Goal: Transaction & Acquisition: Purchase product/service

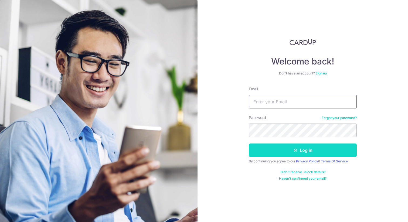
type input "[PERSON_NAME][EMAIL_ADDRESS][DOMAIN_NAME]"
click at [288, 149] on button "Log in" at bounding box center [303, 149] width 108 height 13
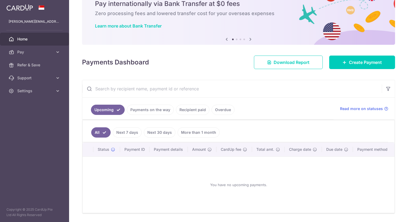
scroll to position [42, 0]
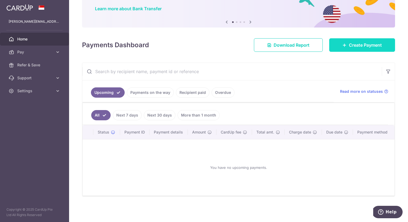
click at [357, 44] on span "Create Payment" at bounding box center [365, 45] width 33 height 6
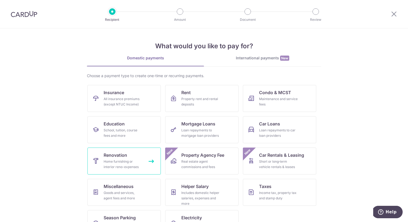
click at [121, 161] on div "Home furnishing or interior reno-expenses" at bounding box center [123, 164] width 39 height 11
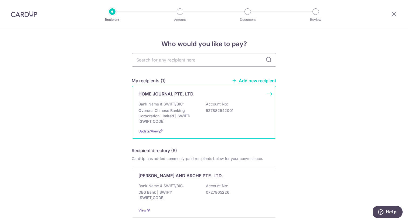
click at [184, 100] on div "HOME JOURNAL PTE. LTD. Bank Name & SWIFT/BIC: Oversea Chinese Banking Corporati…" at bounding box center [204, 112] width 145 height 53
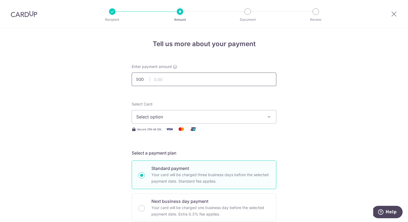
click at [183, 74] on input "text" at bounding box center [204, 79] width 145 height 13
type input "50,000.00"
click at [196, 116] on span "Select option" at bounding box center [199, 117] width 126 height 6
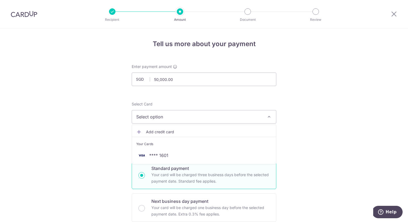
click at [188, 148] on li "Your Cards" at bounding box center [204, 143] width 144 height 12
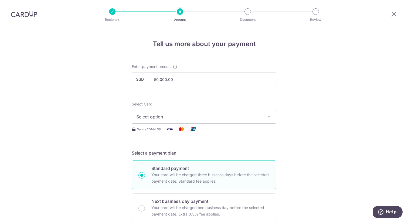
click at [207, 114] on span "Select option" at bounding box center [199, 117] width 126 height 6
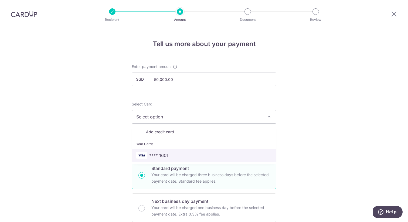
click at [175, 159] on link "**** 1601" at bounding box center [204, 155] width 144 height 13
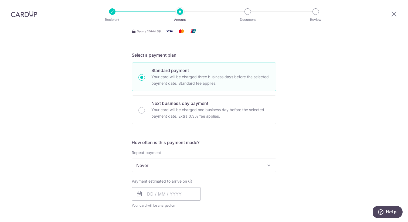
scroll to position [125, 0]
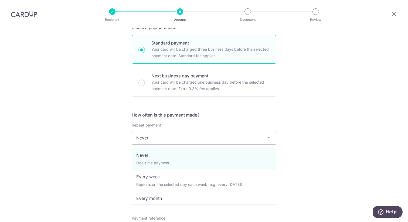
click at [234, 136] on span "Never" at bounding box center [204, 137] width 144 height 13
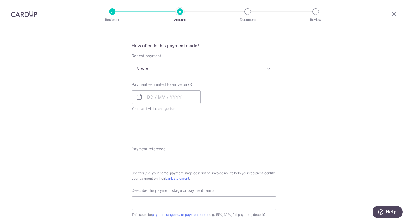
scroll to position [208, 0]
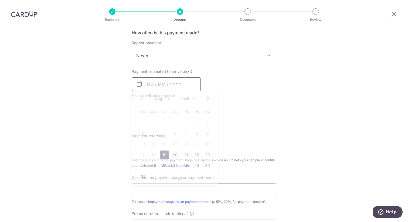
click at [148, 84] on input "text" at bounding box center [166, 83] width 69 height 13
click at [197, 156] on link "22" at bounding box center [196, 154] width 9 height 9
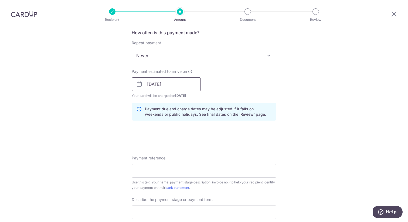
click at [146, 83] on input "22/08/2025" at bounding box center [166, 83] width 69 height 13
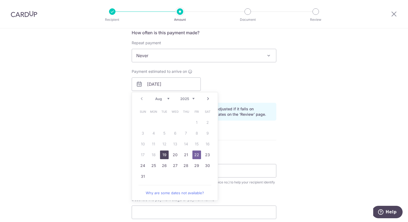
click at [165, 154] on link "19" at bounding box center [164, 154] width 9 height 9
type input "[DATE]"
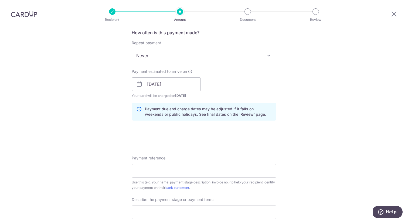
click at [204, 139] on form "Enter payment amount SGD 50,000.00 50000.00 Select Card **** 1601 Add credit ca…" at bounding box center [204, 98] width 145 height 485
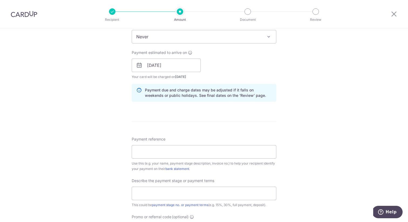
scroll to position [234, 0]
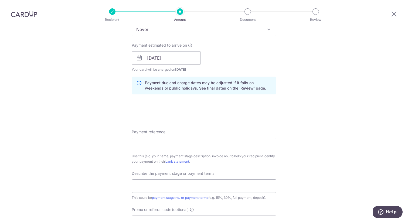
click at [160, 144] on input "Payment reference" at bounding box center [204, 144] width 145 height 13
type input "5"
click at [104, 164] on div "Tell us more about your payment Enter payment amount SGD 50,000.00 50000.00 Sel…" at bounding box center [204, 68] width 408 height 546
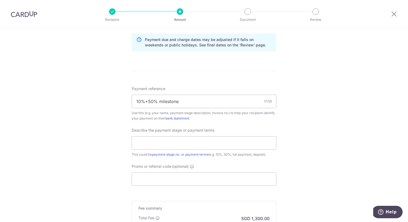
scroll to position [280, 0]
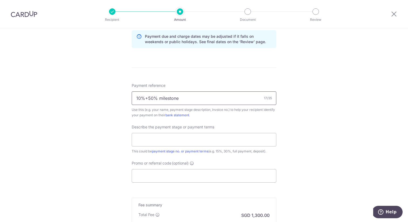
click at [149, 99] on input "10%+50% milestone" at bounding box center [204, 97] width 145 height 13
type input "10%+40% milestone"
click at [126, 120] on div "Tell us more about your payment Enter payment amount SGD 50,000.00 50000.00 Sel…" at bounding box center [204, 21] width 408 height 546
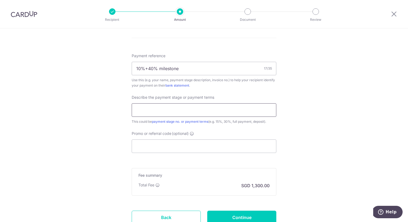
click at [164, 111] on input "text" at bounding box center [204, 109] width 145 height 13
drag, startPoint x: 187, startPoint y: 68, endPoint x: 113, endPoint y: 68, distance: 73.9
click at [170, 116] on input "text" at bounding box center [204, 109] width 145 height 13
paste input "10%+40% milestone"
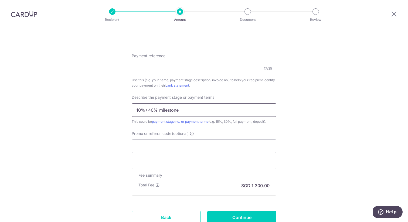
type input "10%+40% milestone"
click at [178, 68] on input "Payment reference" at bounding box center [204, 68] width 145 height 13
type input "Niche"
click at [268, 115] on input "10%+40% milestone" at bounding box center [204, 109] width 145 height 13
click at [251, 132] on div "Promo or referral code (optional) The discounted fee will be shown on the revie…" at bounding box center [204, 142] width 145 height 22
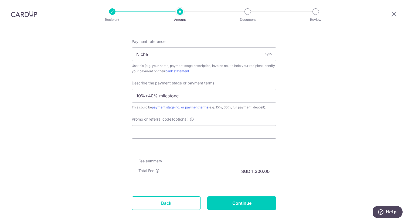
scroll to position [348, 0]
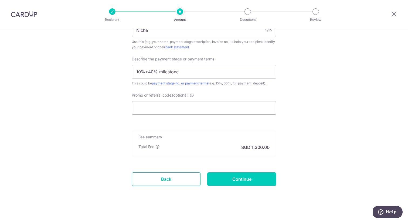
click at [222, 97] on div "Promo or referral code (optional) The discounted fee will be shown on the revie…" at bounding box center [204, 103] width 145 height 22
click at [222, 105] on input "Promo or referral code (optional)" at bounding box center [204, 107] width 145 height 13
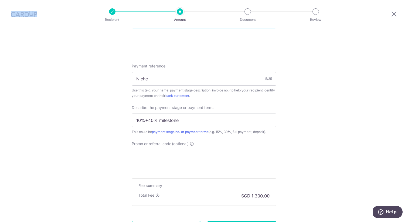
scroll to position [342, 0]
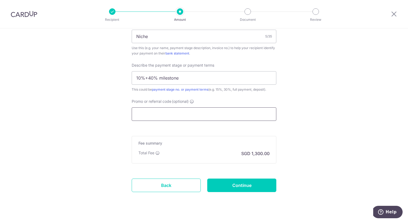
click at [204, 115] on input "Promo or referral code (optional)" at bounding box center [204, 113] width 145 height 13
paste input "MILELION"
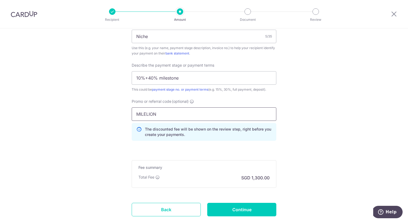
type input "MILELION"
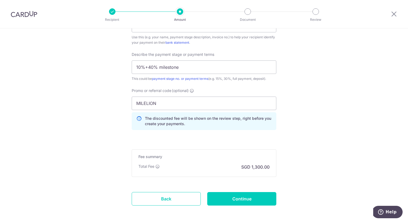
scroll to position [357, 0]
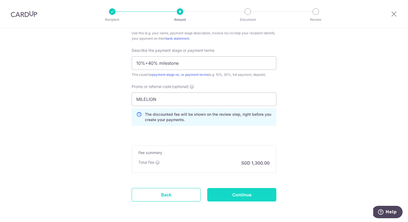
click at [266, 195] on input "Continue" at bounding box center [241, 194] width 69 height 13
type input "Create Schedule"
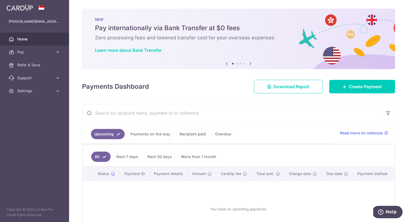
click at [203, 135] on link "Recipient paid" at bounding box center [192, 134] width 33 height 10
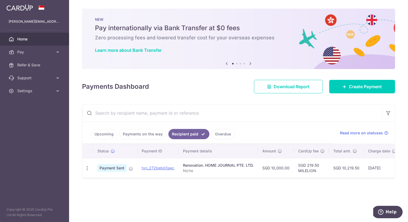
click at [306, 169] on td "SGD 219.50 MILELION" at bounding box center [311, 168] width 35 height 20
copy td "MILELION"
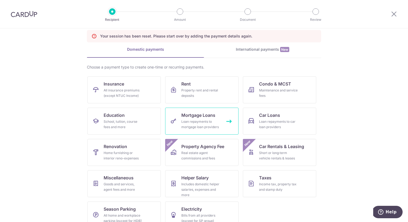
scroll to position [36, 0]
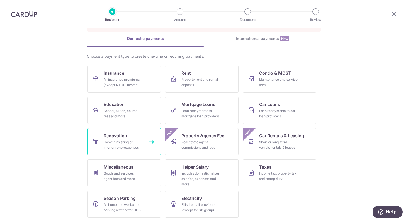
click at [128, 140] on div "Home furnishing or interior reno-expenses" at bounding box center [123, 144] width 39 height 11
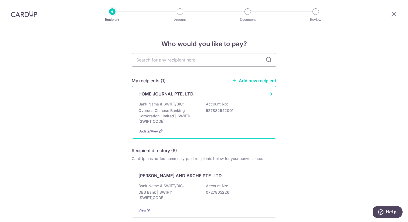
click at [172, 100] on div "HOME JOURNAL PTE. LTD. Bank Name & SWIFT/BIC: Oversea Chinese Banking Corporati…" at bounding box center [204, 112] width 145 height 53
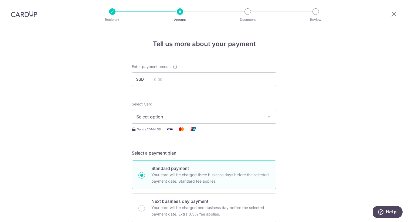
click at [193, 78] on input "text" at bounding box center [204, 79] width 145 height 13
type input "50,000.00"
click at [265, 107] on div "Select Card Select option Add credit card Your Cards **** 1601" at bounding box center [204, 112] width 145 height 22
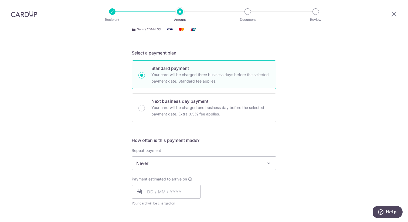
scroll to position [108, 0]
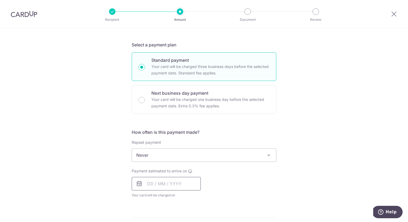
click at [166, 184] on input "text" at bounding box center [166, 183] width 69 height 13
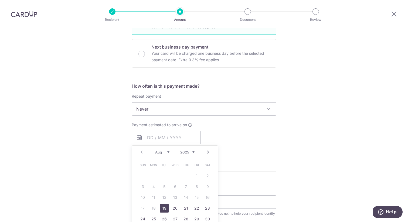
click at [163, 209] on link "19" at bounding box center [164, 208] width 9 height 9
type input "19/08/2025"
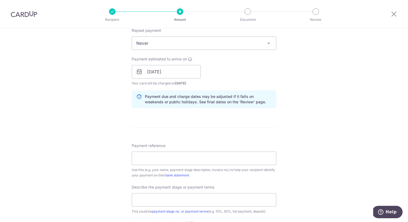
scroll to position [223, 0]
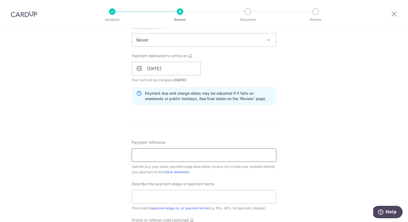
click at [174, 154] on input "Payment reference" at bounding box center [204, 154] width 145 height 13
type input "Niche"
click at [166, 193] on input "text" at bounding box center [204, 196] width 145 height 13
type input "10%+40% milestone"
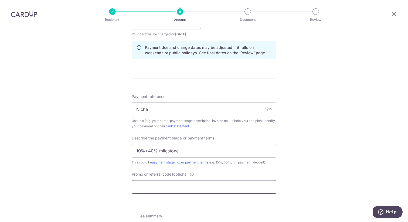
click at [172, 183] on input "Promo or referral code (optional)" at bounding box center [204, 186] width 145 height 13
paste input "MILELION"
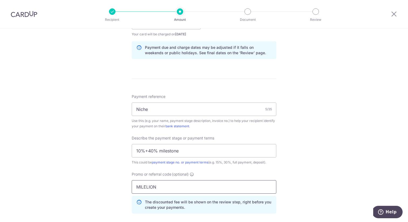
scroll to position [377, 0]
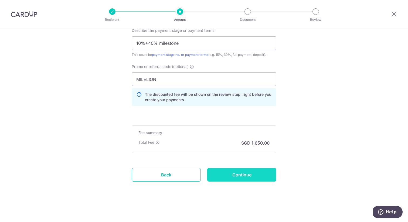
type input "MILELION"
click at [238, 176] on input "Continue" at bounding box center [241, 174] width 69 height 13
type input "Create Schedule"
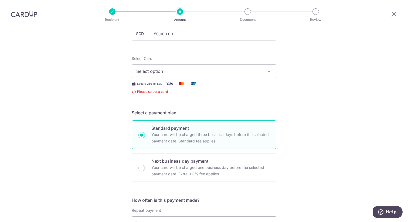
scroll to position [40, 0]
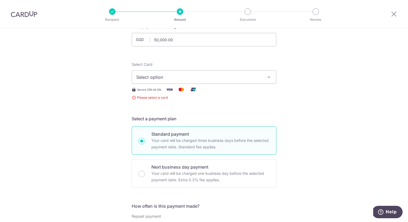
click at [191, 76] on span "Select option" at bounding box center [199, 77] width 126 height 6
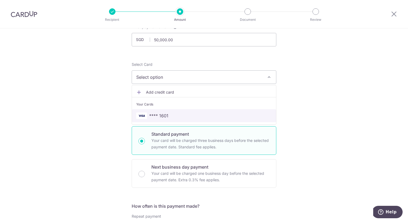
click at [170, 112] on span "**** 1601" at bounding box center [203, 115] width 135 height 6
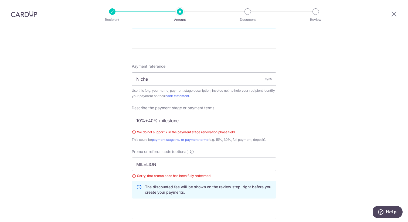
scroll to position [341, 0]
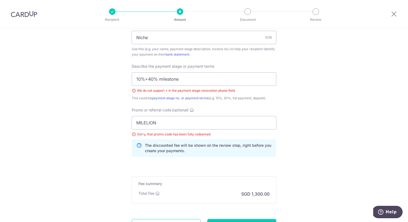
drag, startPoint x: 158, startPoint y: 79, endPoint x: 102, endPoint y: 77, distance: 55.8
type input "50 per cent milestone"
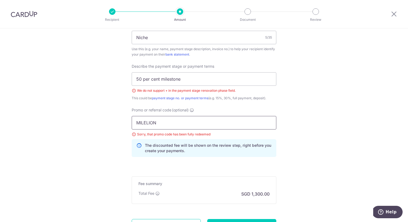
drag, startPoint x: 166, startPoint y: 124, endPoint x: 120, endPoint y: 123, distance: 45.3
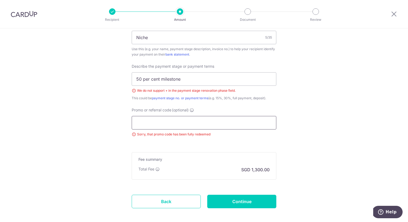
paste input "OFF225"
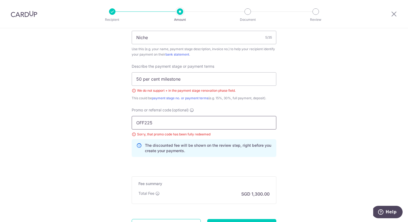
type input "OFF225"
click at [248, 122] on input "OFF225" at bounding box center [204, 122] width 145 height 13
click at [187, 75] on input "50 per cent milestone" at bounding box center [204, 78] width 145 height 13
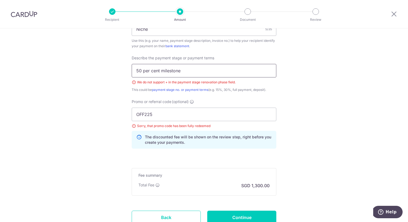
scroll to position [359, 0]
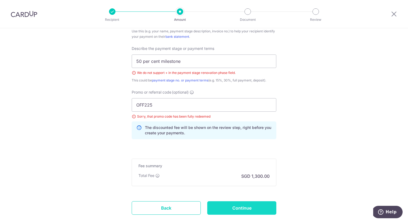
click at [250, 207] on input "Continue" at bounding box center [241, 207] width 69 height 13
type input "Create Schedule"
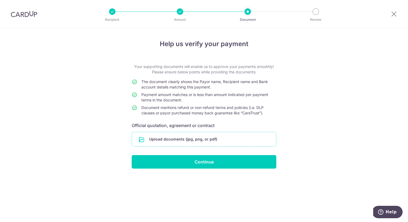
click at [231, 142] on input "file" at bounding box center [204, 139] width 144 height 14
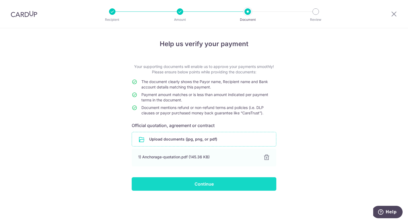
click at [227, 185] on input "Continue" at bounding box center [204, 183] width 145 height 13
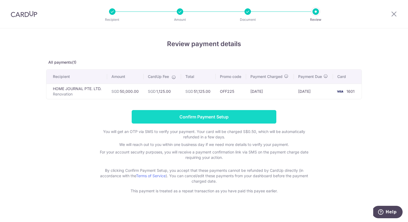
click at [217, 120] on input "Confirm Payment Setup" at bounding box center [204, 116] width 145 height 13
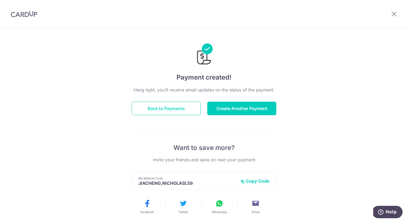
click at [196, 107] on button "Back to Payments" at bounding box center [166, 108] width 69 height 13
